Goal: Task Accomplishment & Management: Manage account settings

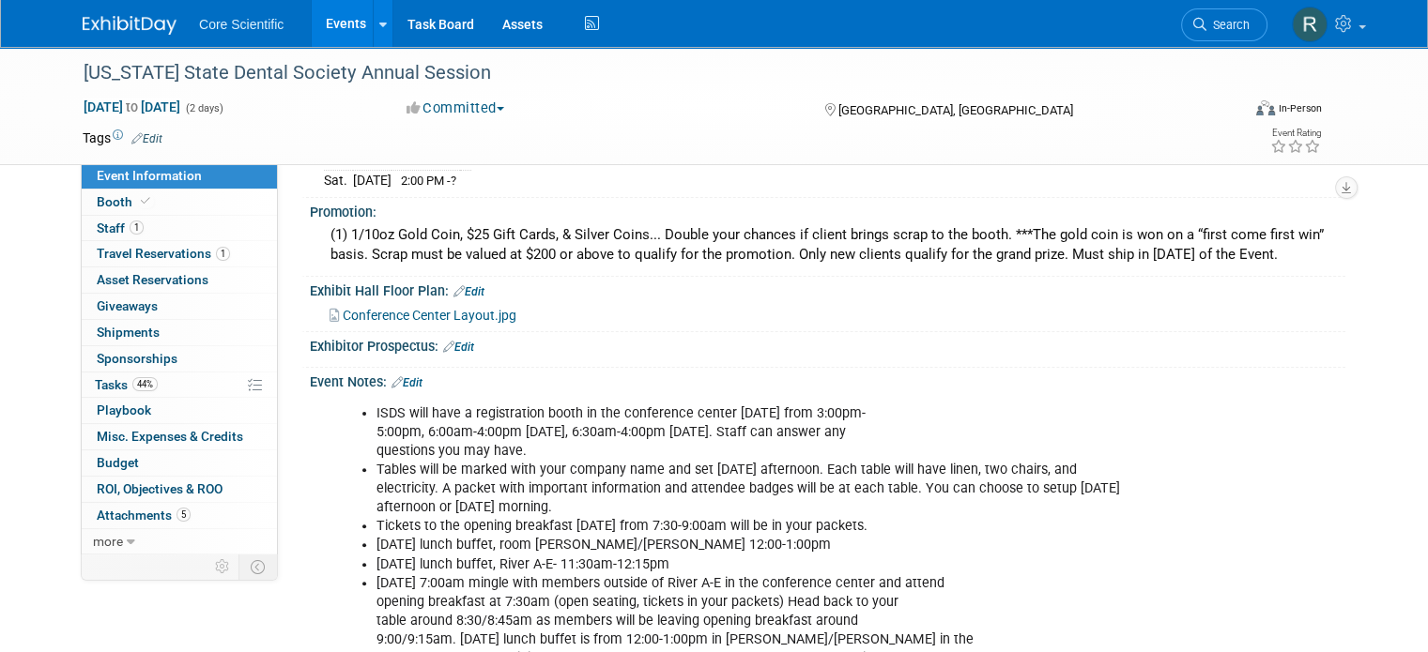
click at [86, 26] on img at bounding box center [130, 25] width 94 height 19
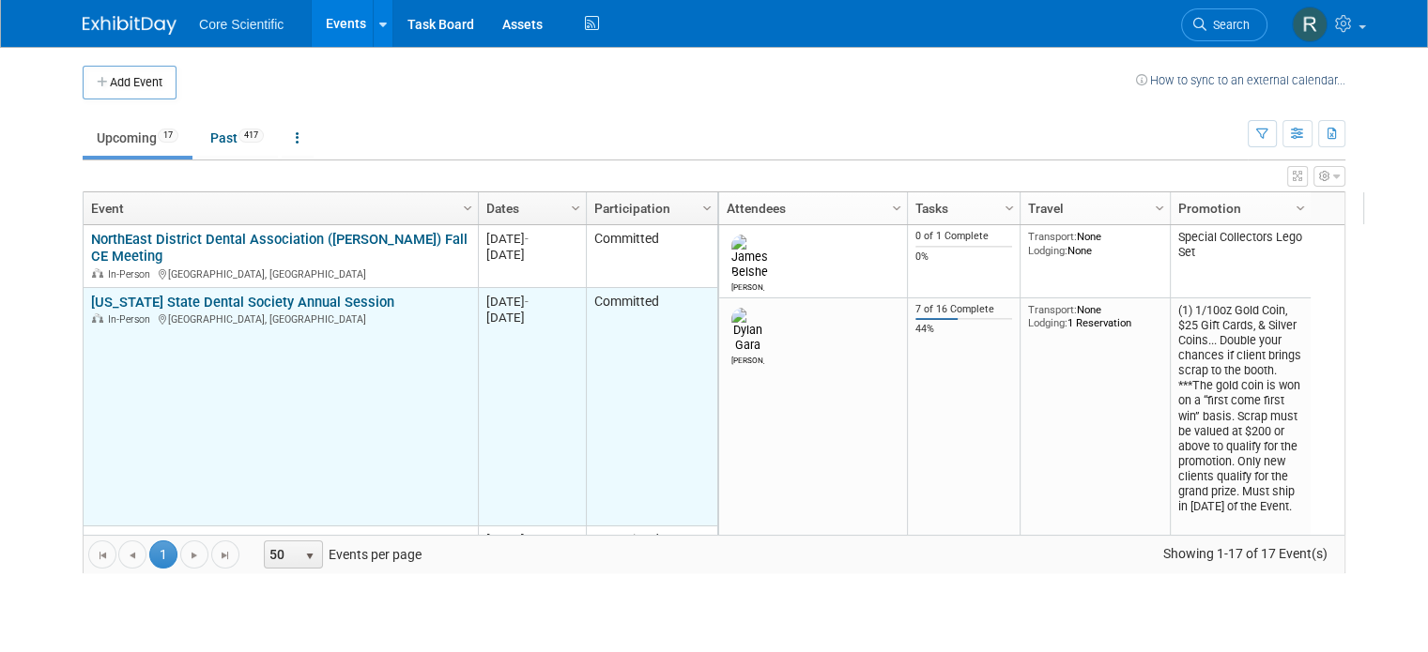
click at [326, 303] on link "[US_STATE] State Dental Society Annual Session" at bounding box center [242, 302] width 303 height 17
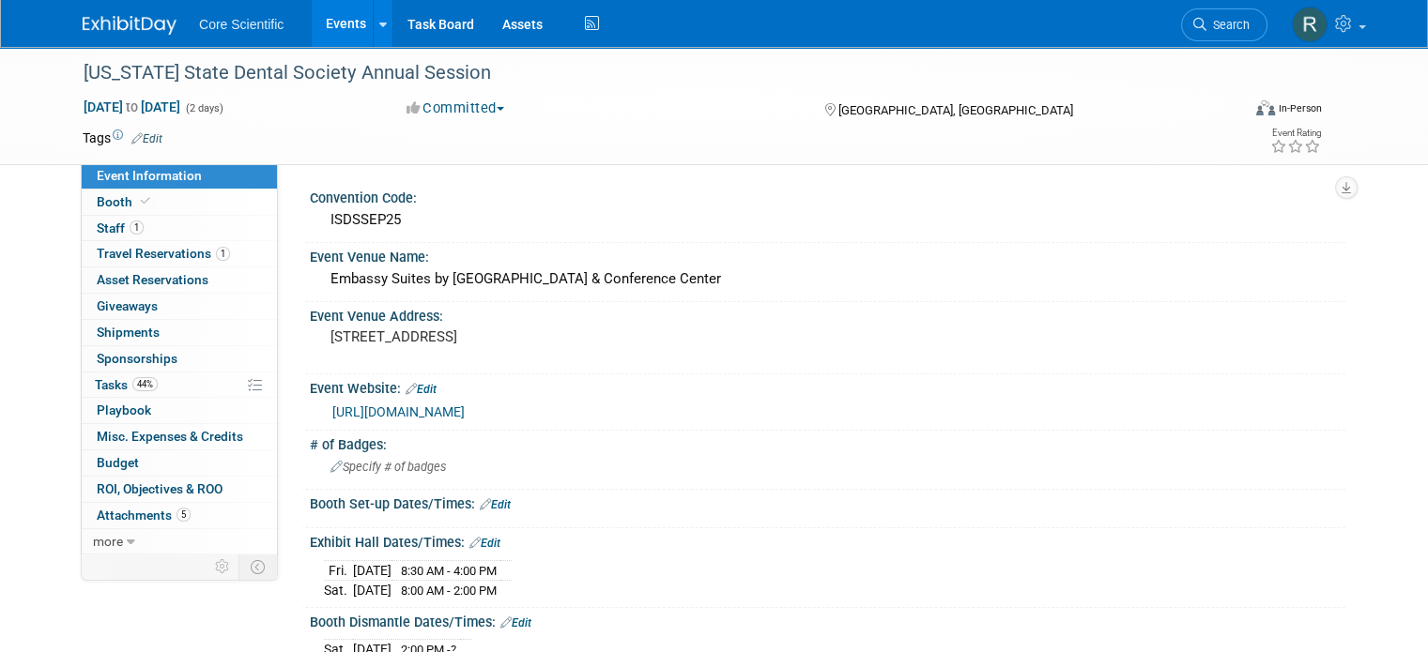
click at [135, 138] on link "Edit" at bounding box center [146, 138] width 31 height 13
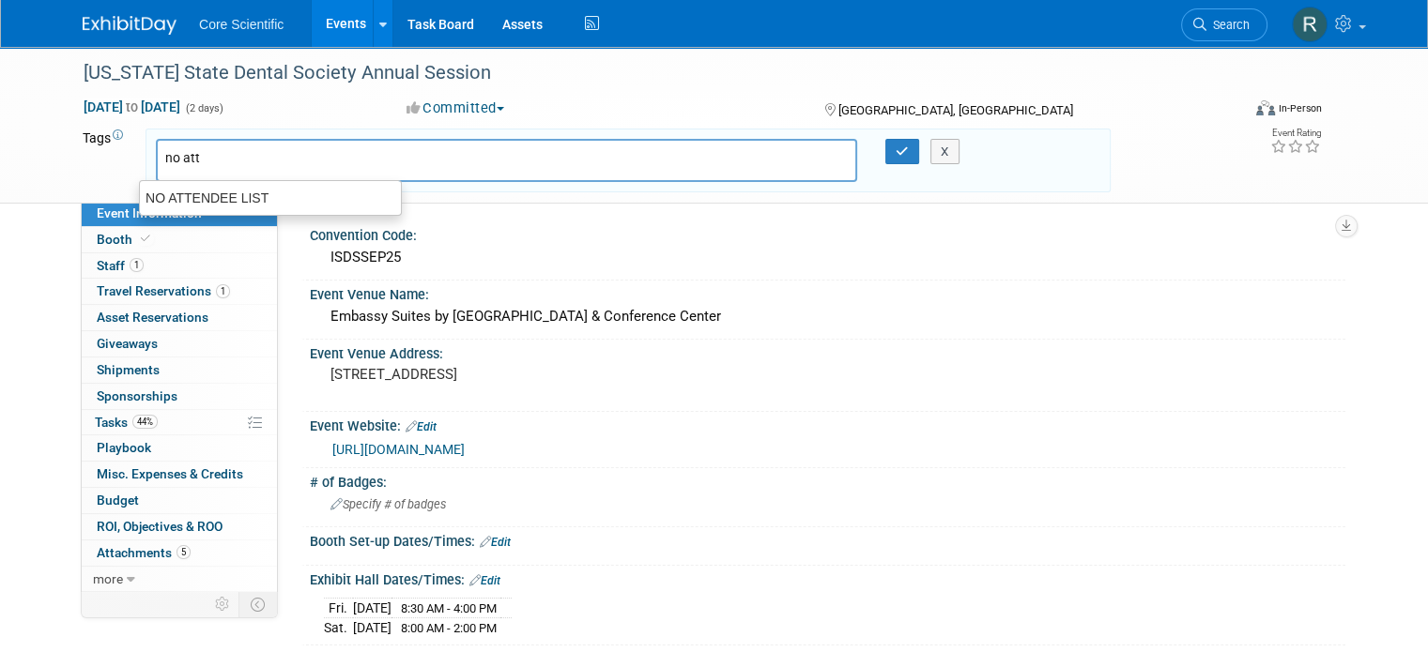
type input "no atte"
click at [214, 206] on div "NO ATTENDEE LIST" at bounding box center [270, 198] width 263 height 26
type input "NO ATTENDEE LIST"
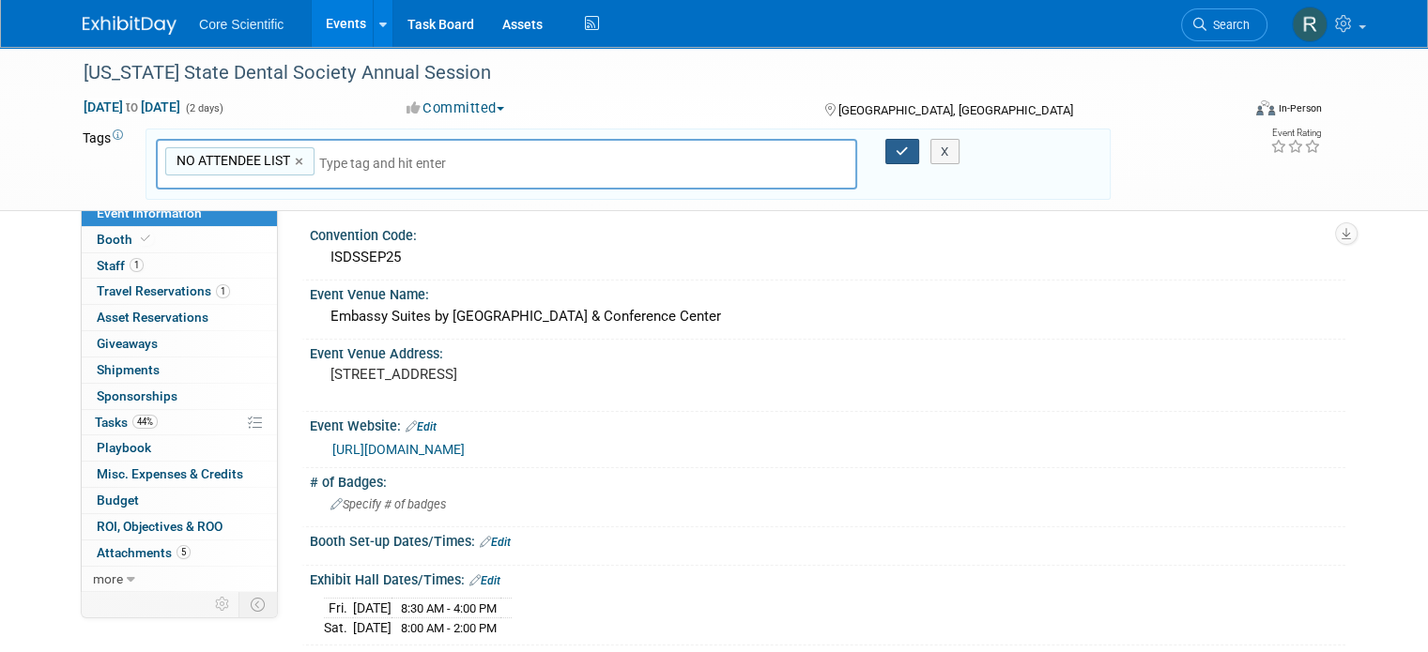
click at [902, 149] on icon "button" at bounding box center [901, 151] width 13 height 12
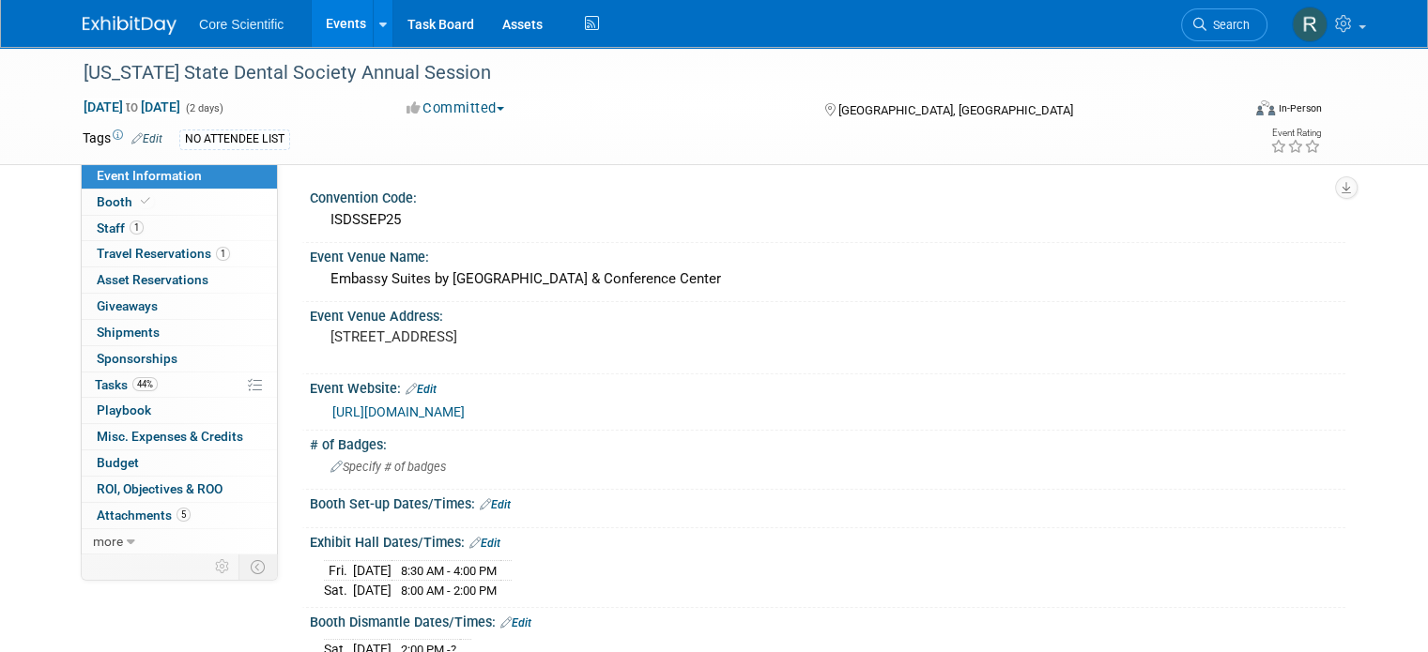
click at [1239, 40] on li "Search" at bounding box center [1224, 23] width 86 height 46
click at [1236, 31] on span "Search" at bounding box center [1227, 25] width 43 height 14
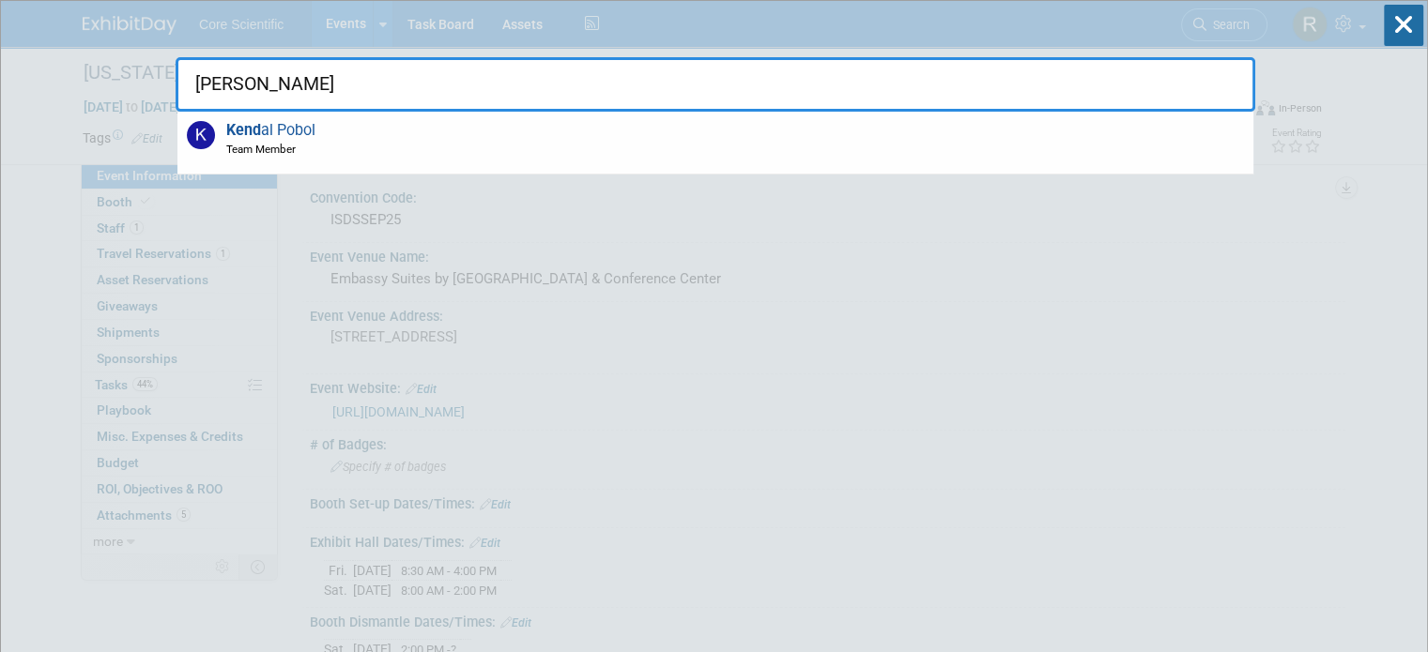
type input "kent"
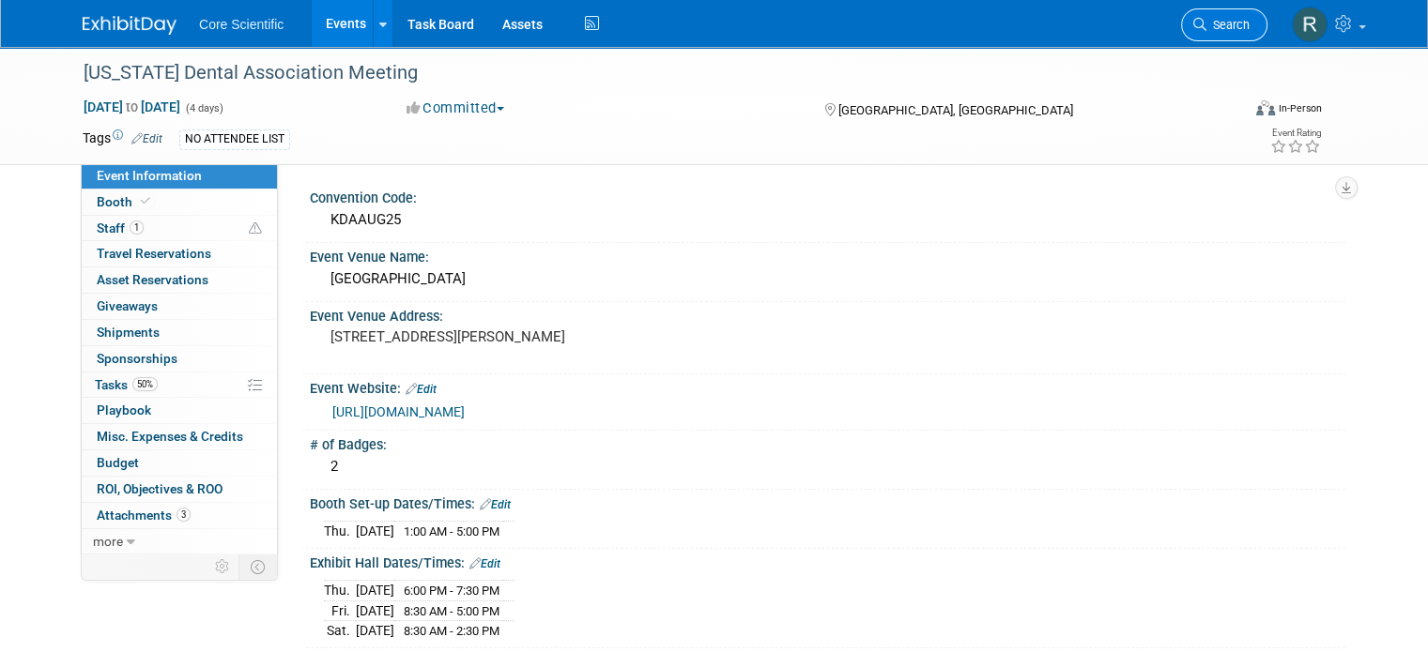
click at [1255, 34] on link "Search" at bounding box center [1224, 24] width 86 height 33
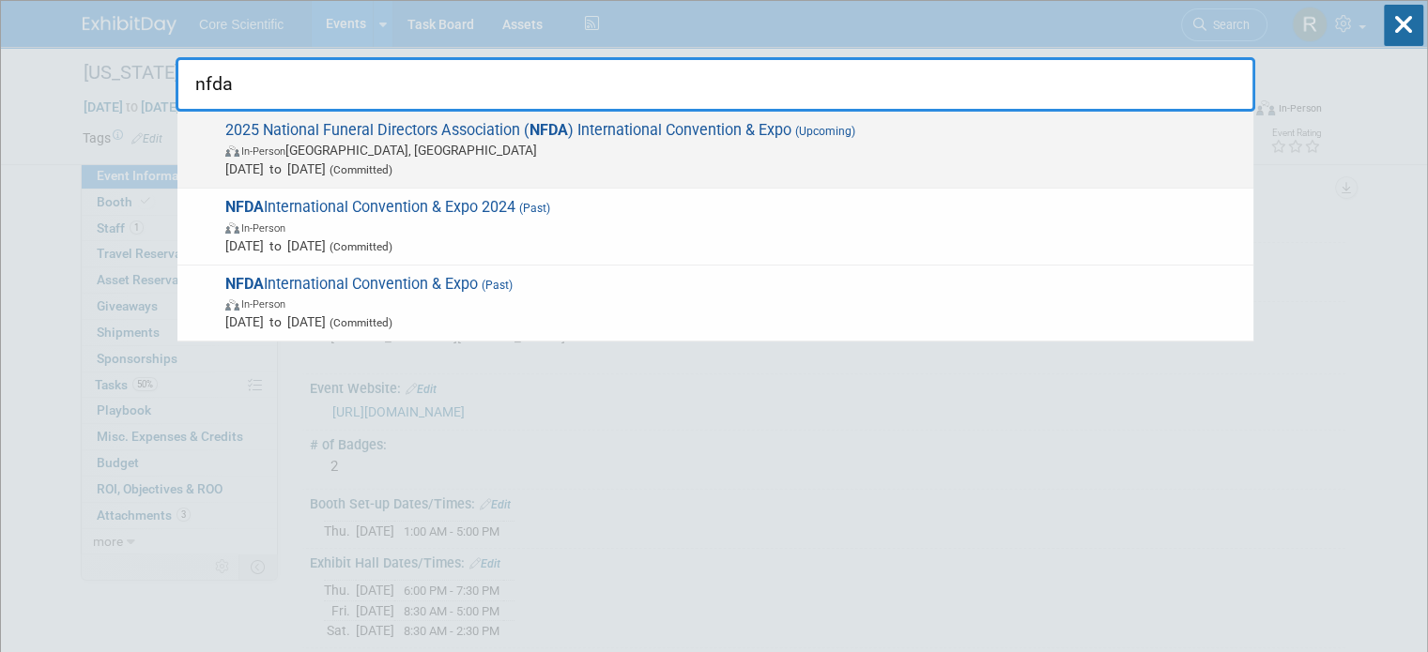
type input "nfda"
click at [853, 138] on span "(Upcoming)" at bounding box center [823, 131] width 64 height 13
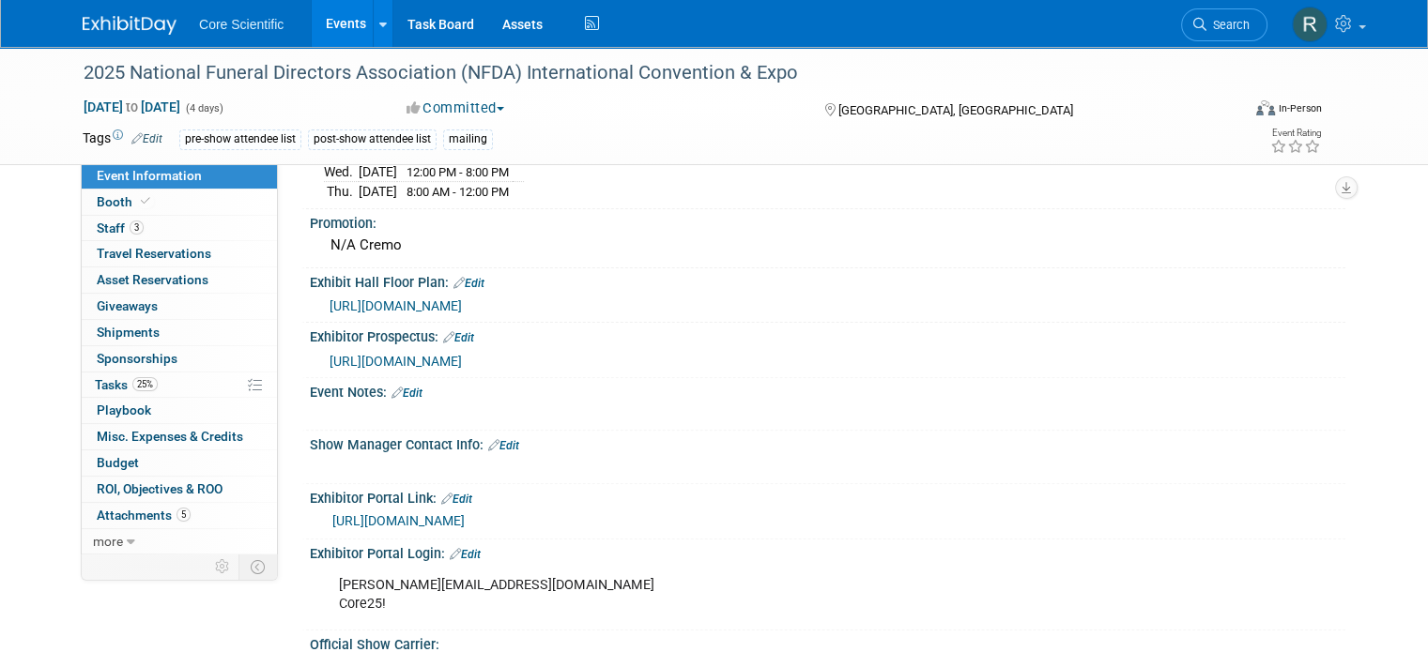
scroll to position [563, 0]
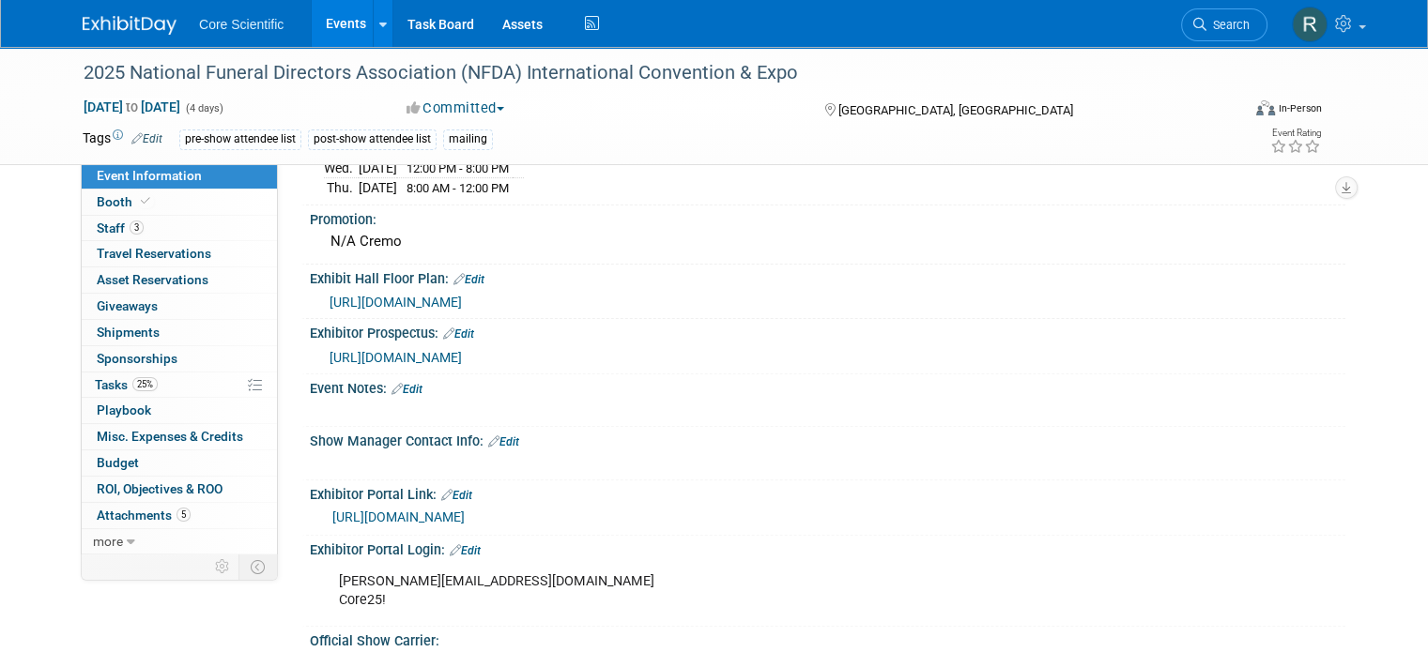
click at [391, 383] on icon at bounding box center [396, 389] width 11 height 12
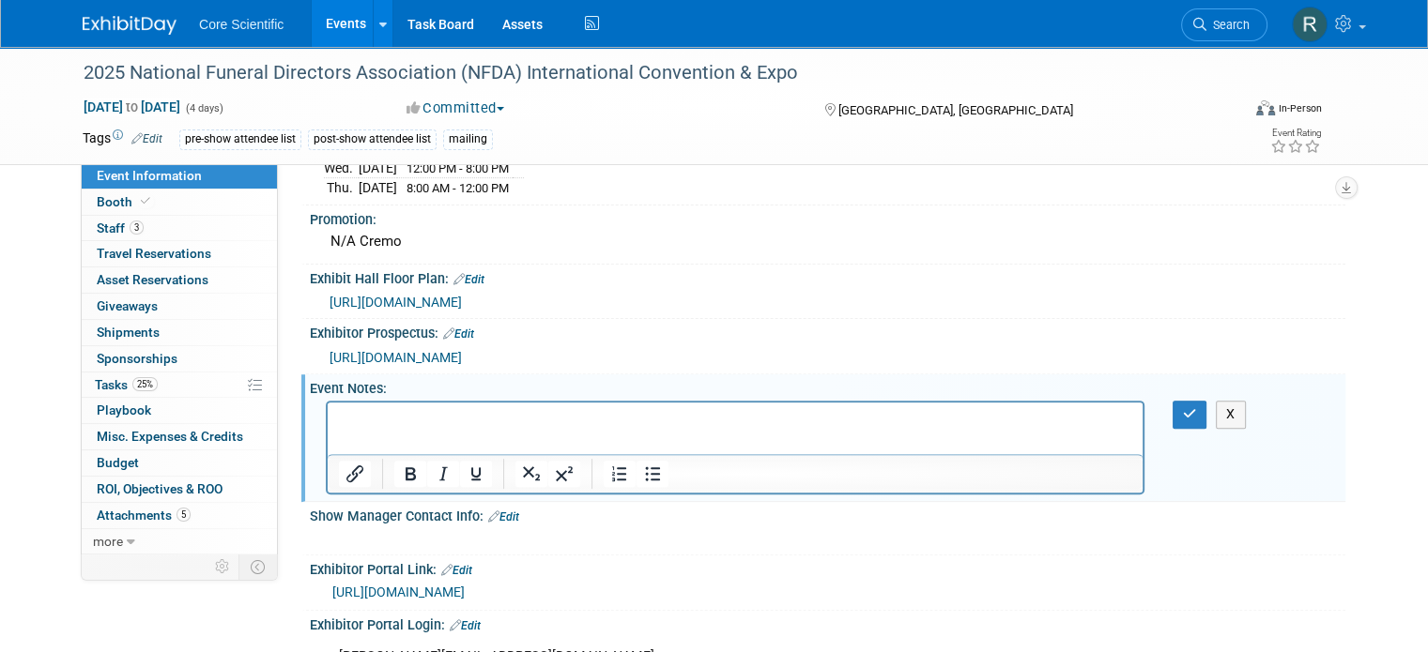
scroll to position [0, 0]
click at [398, 415] on p "Rich Text Area. Press ALT-0 for help." at bounding box center [735, 419] width 793 height 19
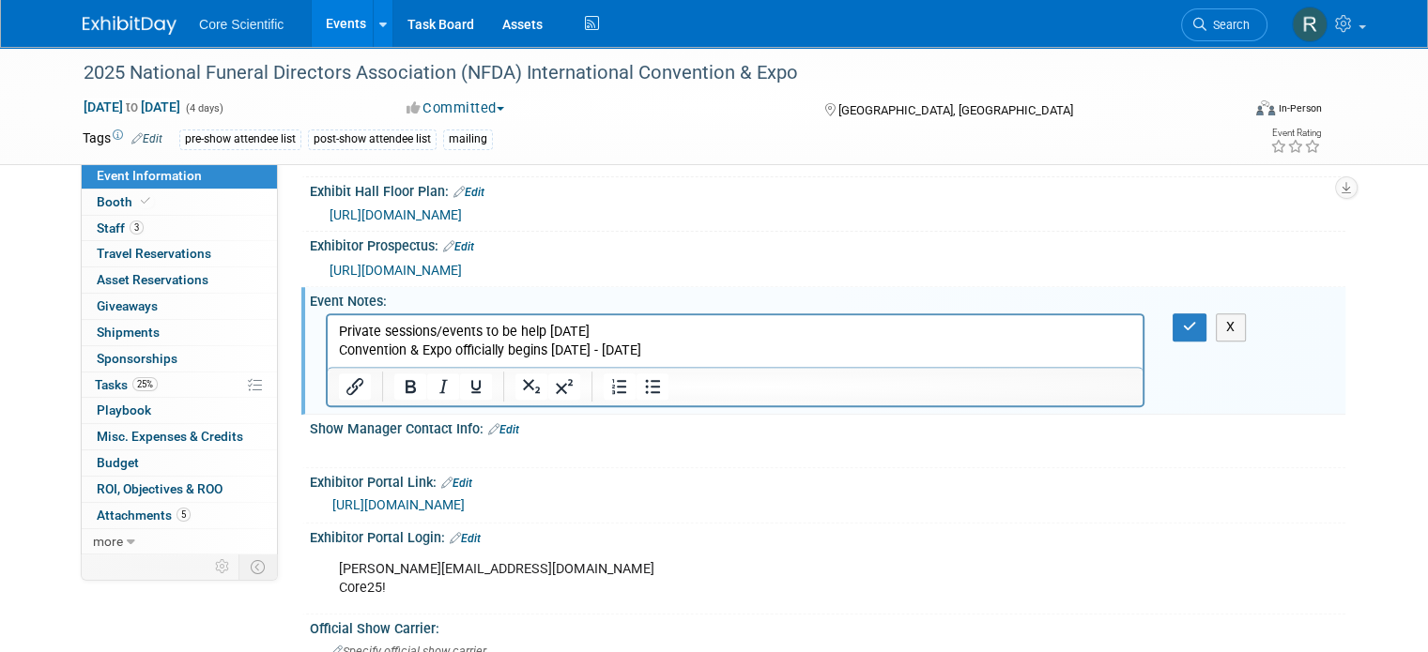
scroll to position [657, 0]
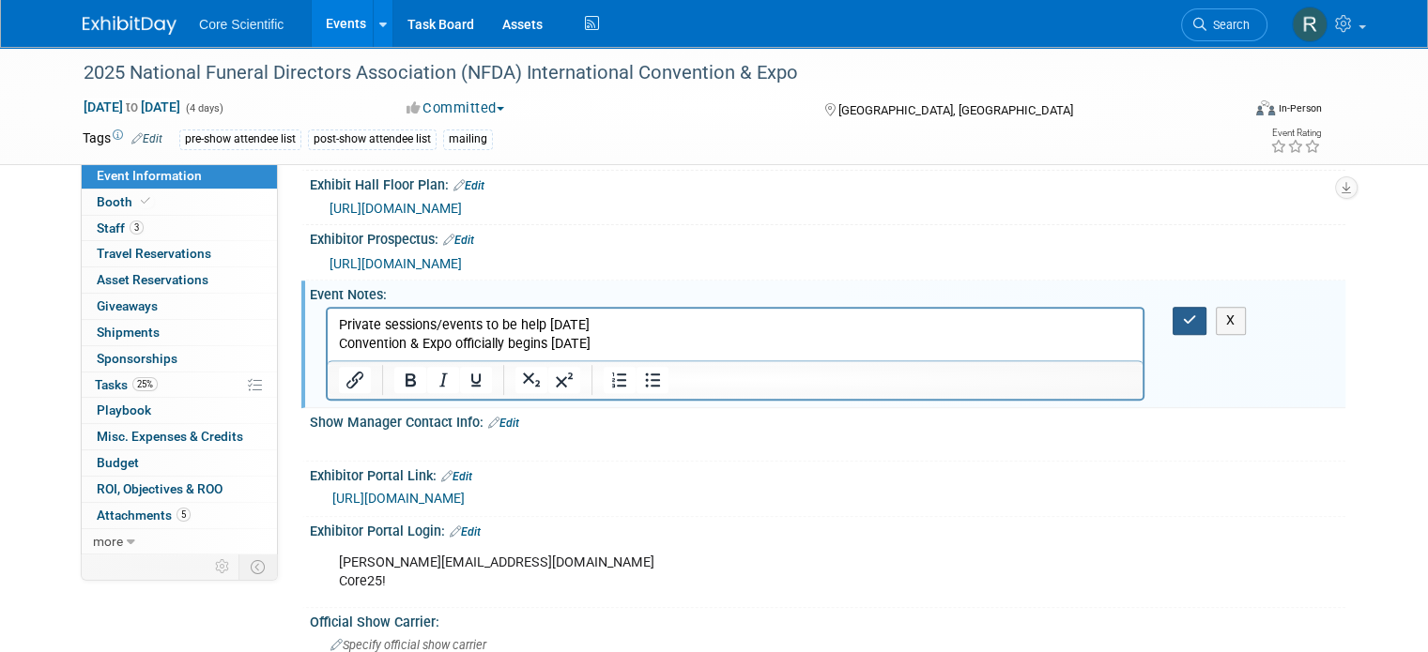
click at [1197, 314] on icon "button" at bounding box center [1190, 319] width 14 height 13
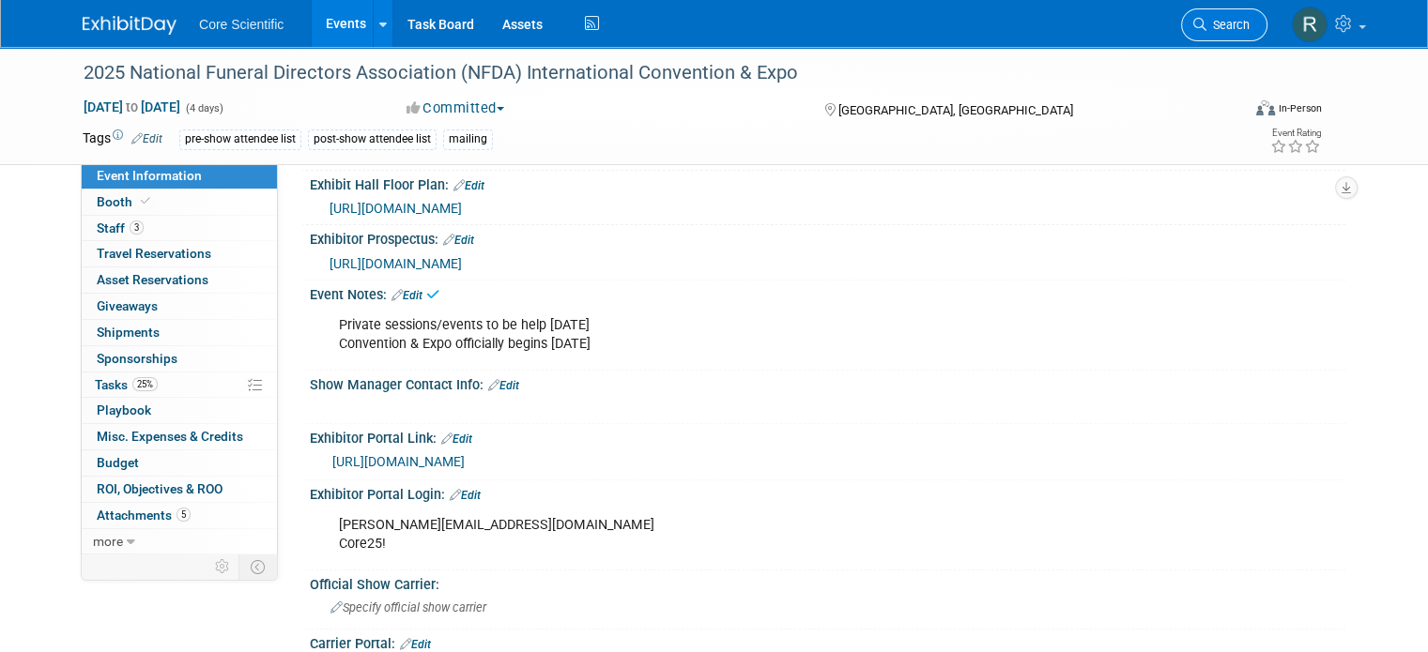
click at [1249, 24] on span "Search" at bounding box center [1227, 25] width 43 height 14
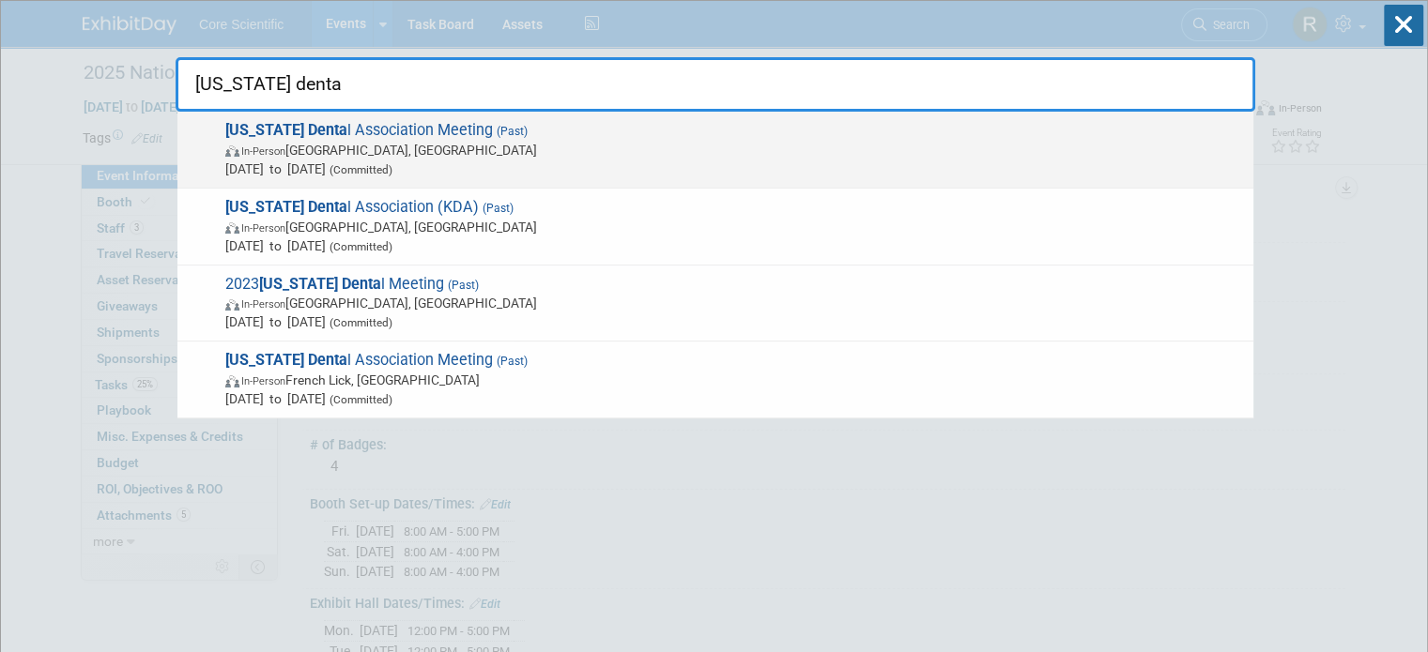
type input "kentucky denta"
click at [830, 141] on span "In-Person Louisville, KY" at bounding box center [734, 150] width 1018 height 19
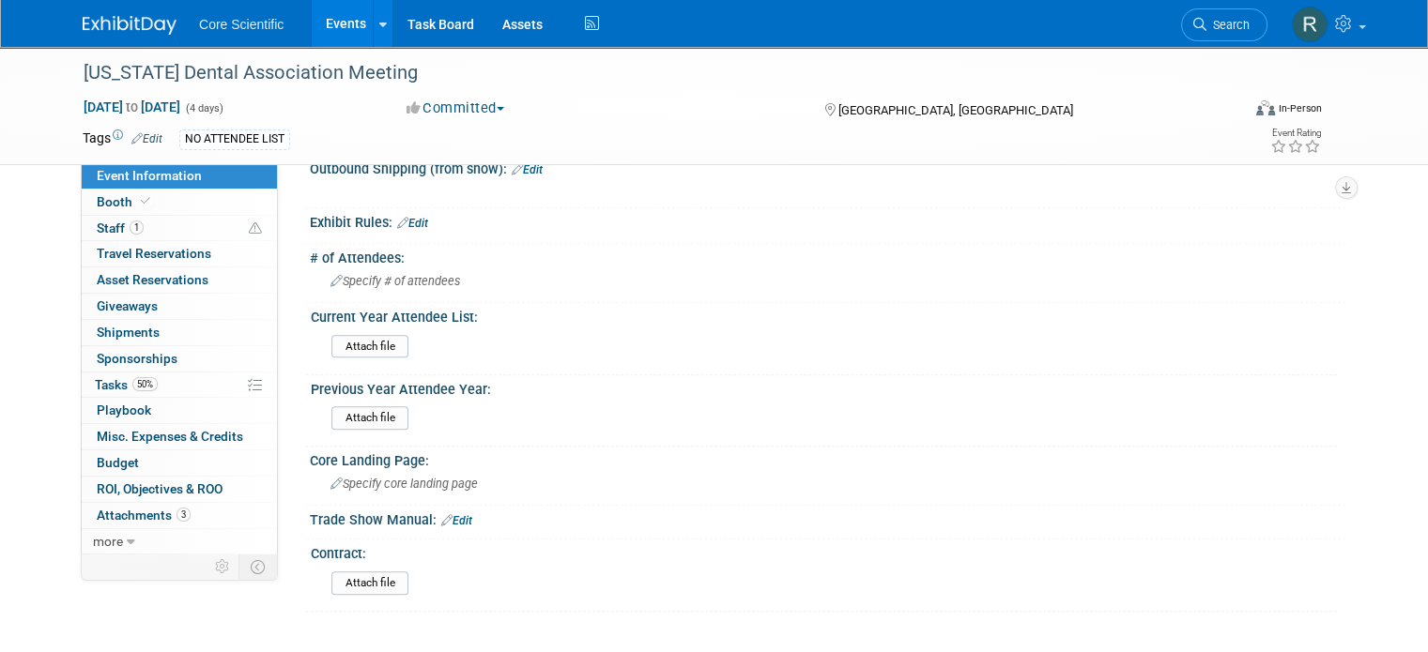
scroll to position [897, 0]
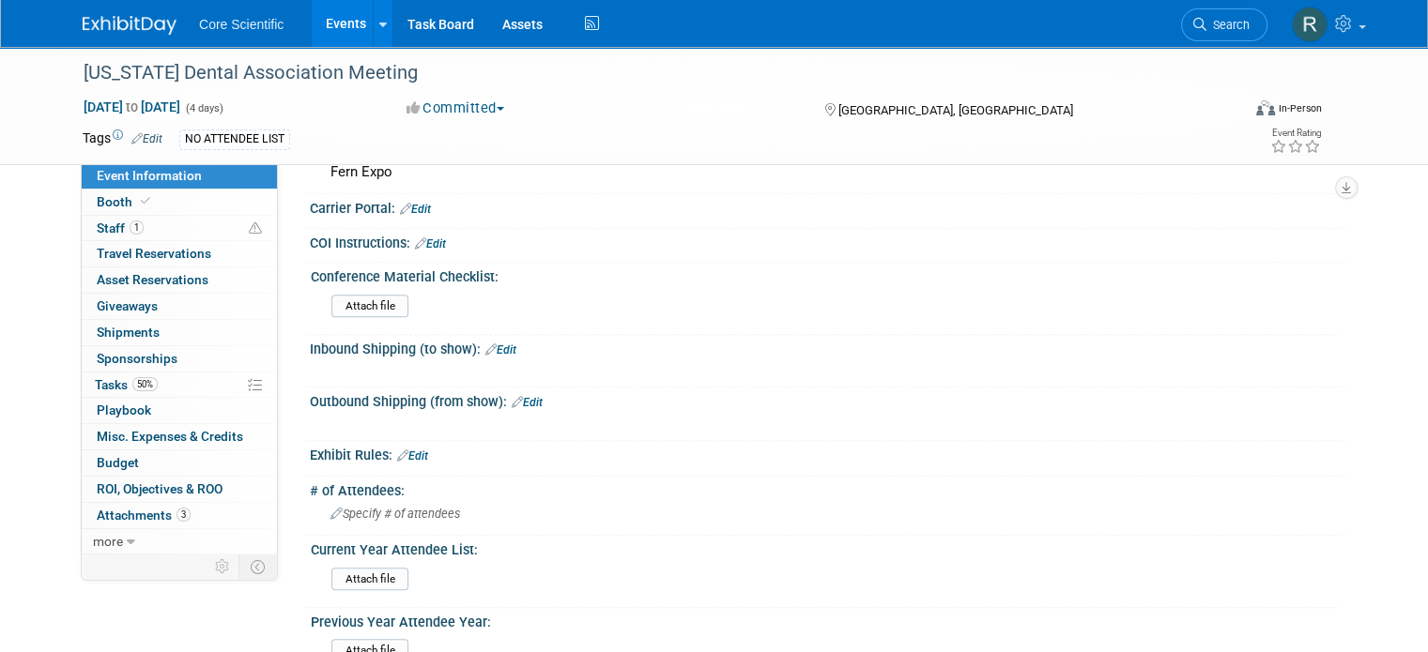
click at [171, 188] on link "Event Information" at bounding box center [179, 175] width 195 height 25
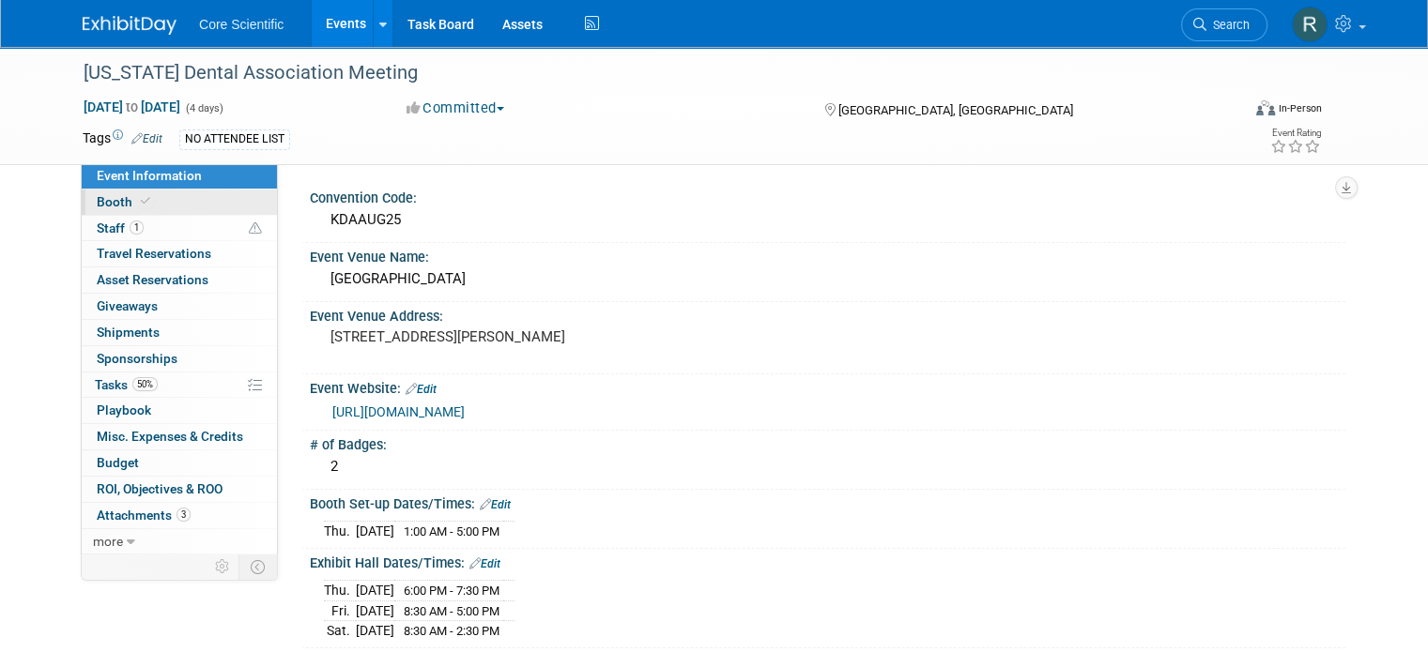
click at [171, 204] on link "Booth" at bounding box center [179, 202] width 195 height 25
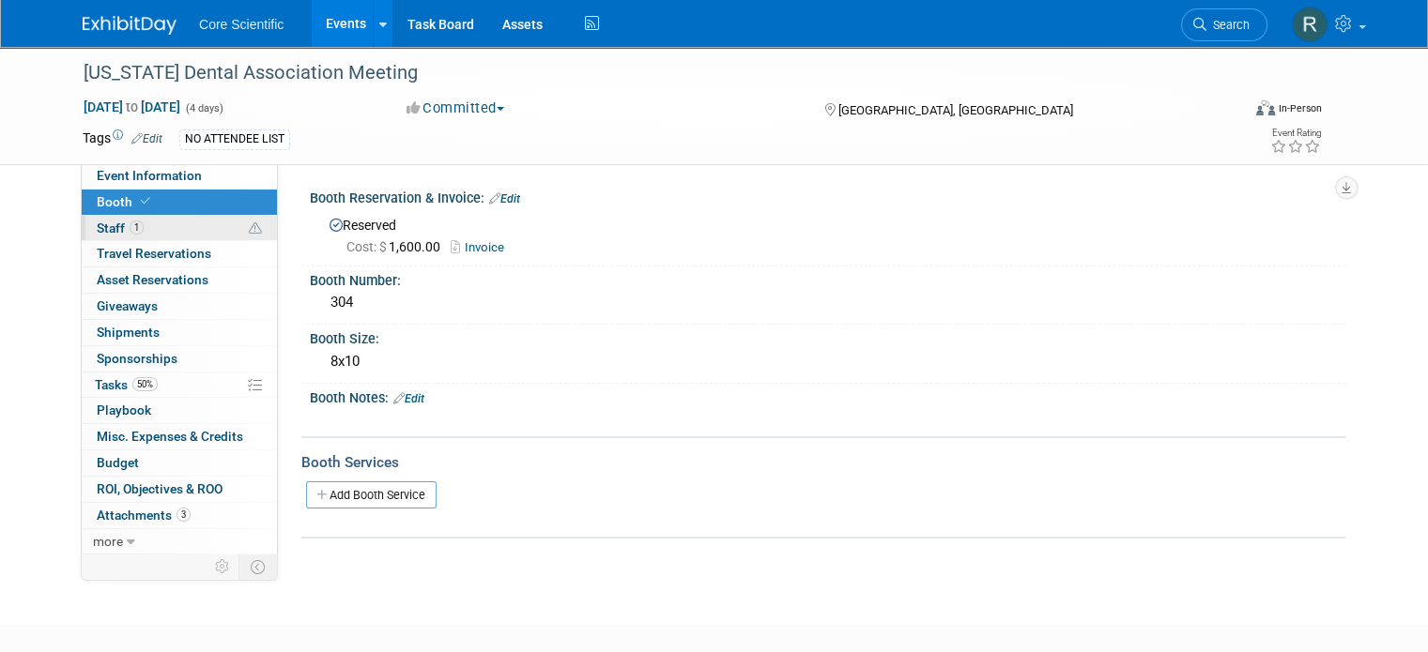
click at [169, 227] on link "1 Staff 1" at bounding box center [179, 228] width 195 height 25
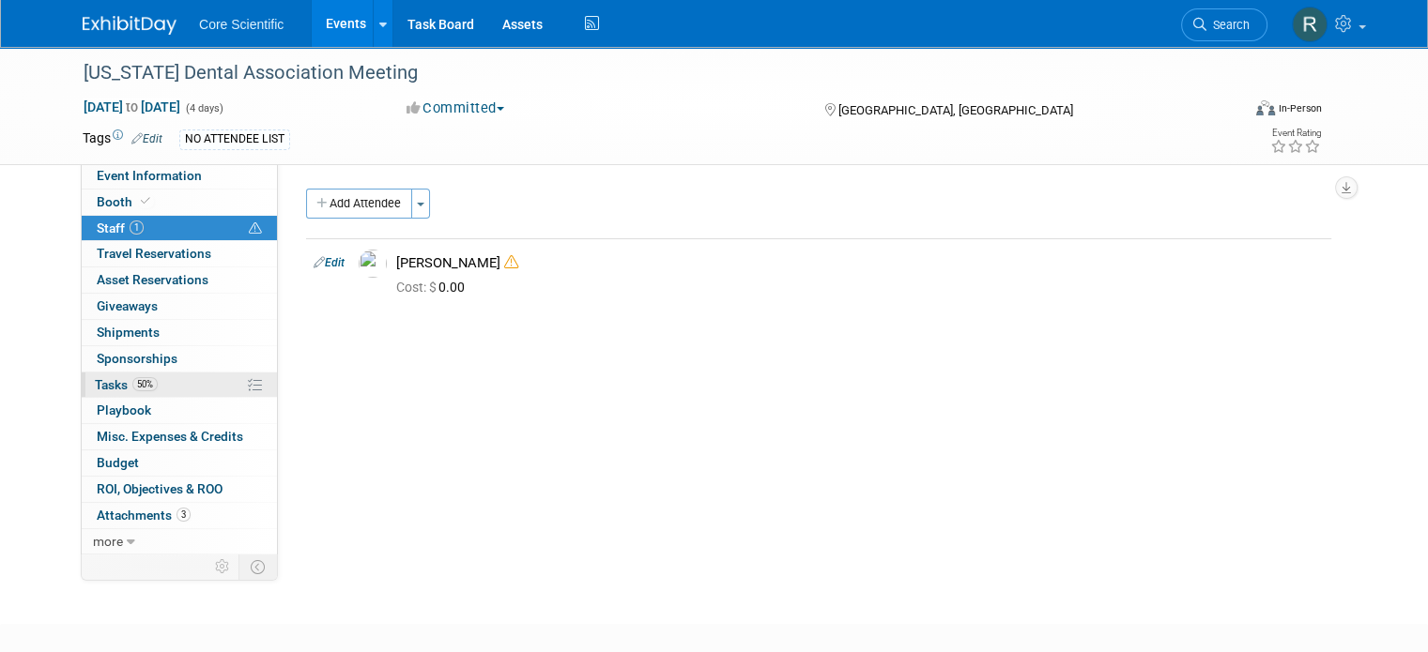
click at [140, 384] on span "50%" at bounding box center [144, 384] width 25 height 14
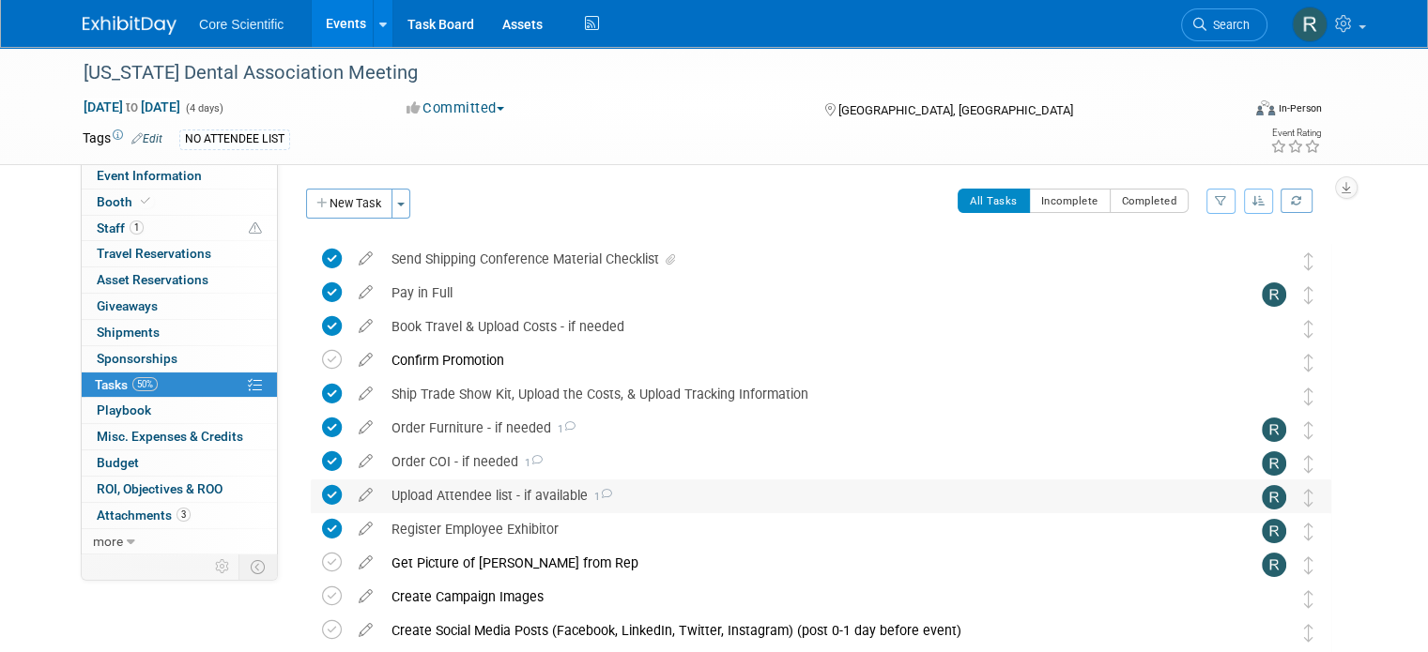
click at [600, 495] on icon at bounding box center [606, 494] width 12 height 10
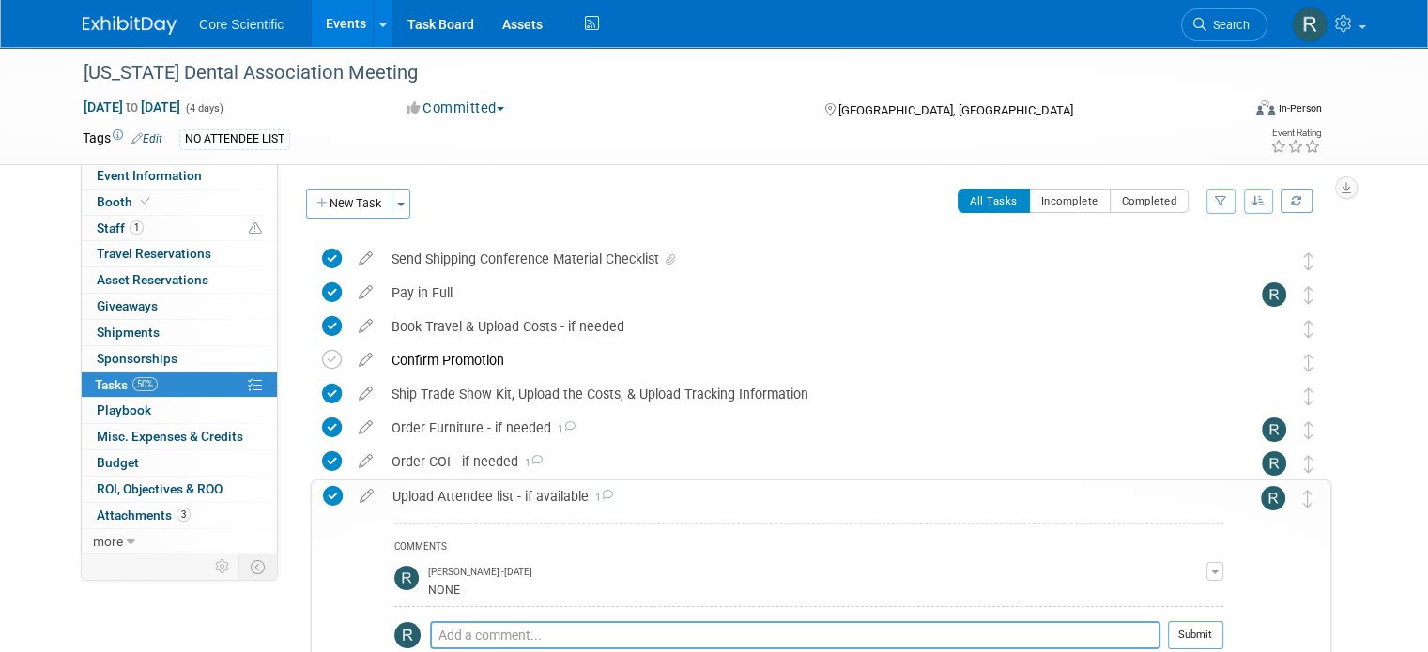
click at [601, 495] on icon at bounding box center [607, 495] width 12 height 10
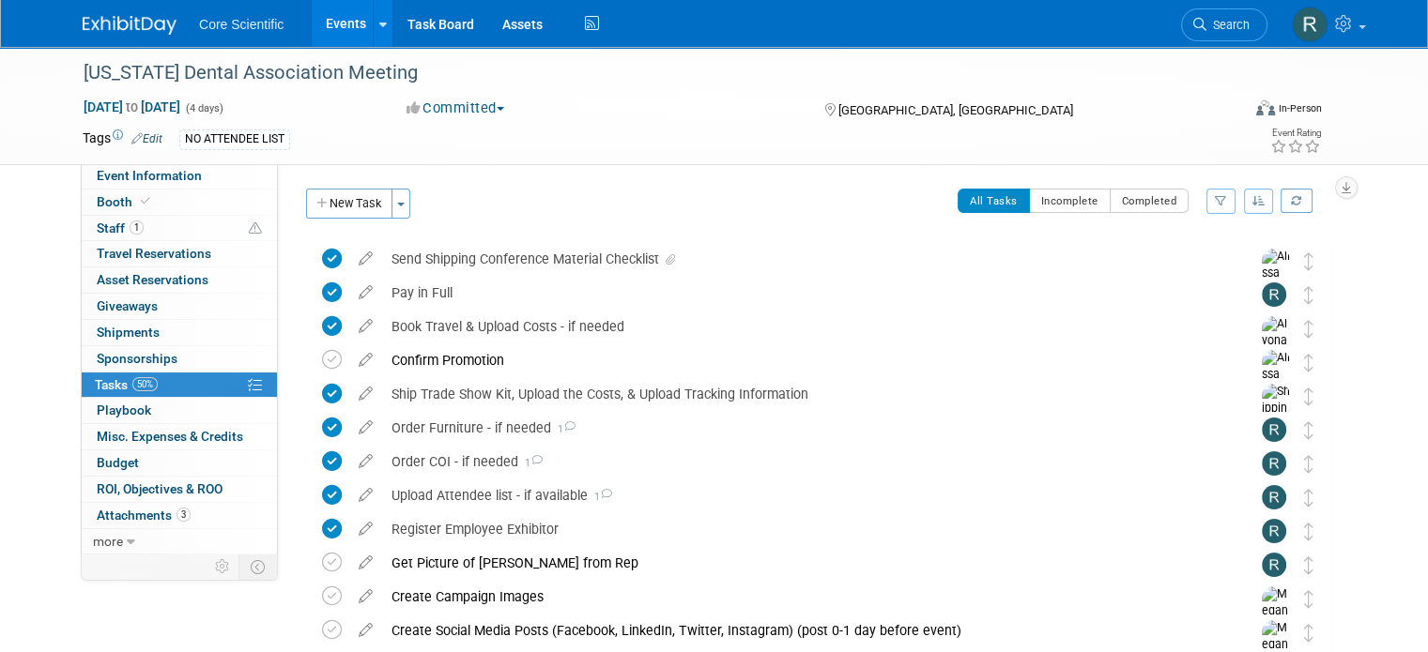
click at [140, 25] on img at bounding box center [130, 25] width 94 height 19
